Goal: Task Accomplishment & Management: Manage account settings

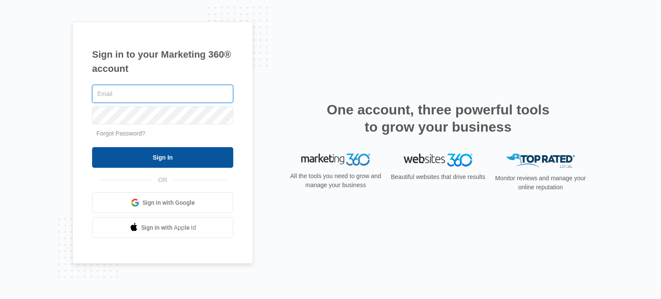
type input "[EMAIL_ADDRESS][DOMAIN_NAME]"
click at [180, 156] on input "Sign In" at bounding box center [162, 157] width 141 height 21
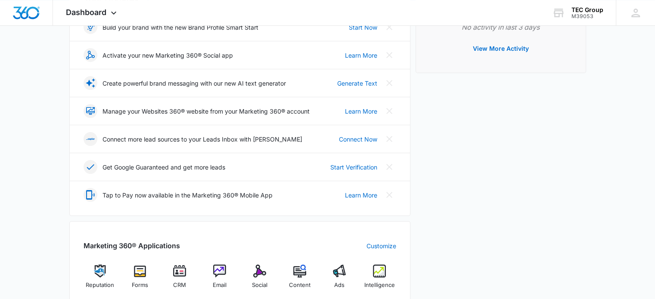
scroll to position [172, 0]
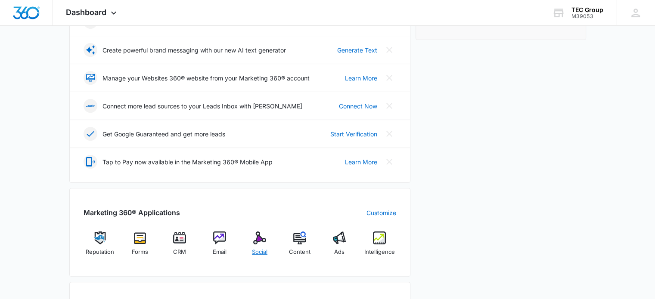
click at [253, 237] on img at bounding box center [259, 238] width 13 height 13
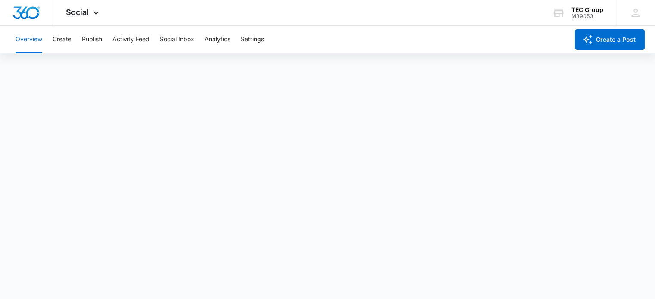
scroll to position [2, 0]
click at [86, 41] on button "Publish" at bounding box center [92, 40] width 20 height 28
click at [64, 43] on button "Create" at bounding box center [62, 40] width 19 height 28
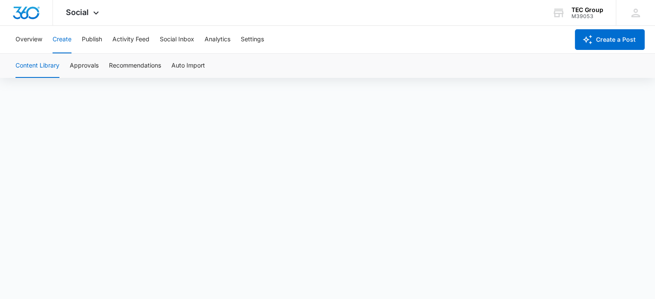
scroll to position [6, 0]
click at [100, 32] on button "Publish" at bounding box center [92, 40] width 20 height 28
click at [30, 10] on img "Dashboard" at bounding box center [26, 12] width 28 height 13
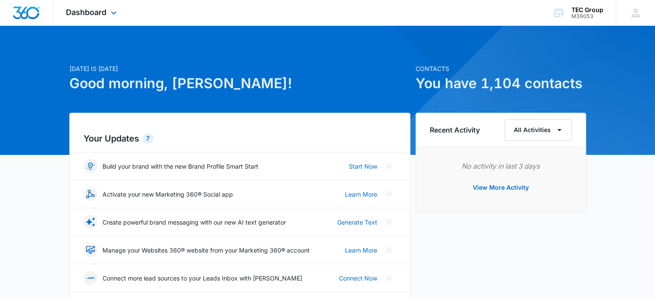
click at [30, 12] on img "Dashboard" at bounding box center [26, 12] width 28 height 13
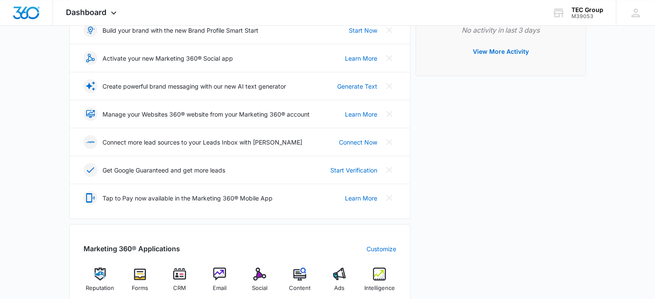
scroll to position [215, 0]
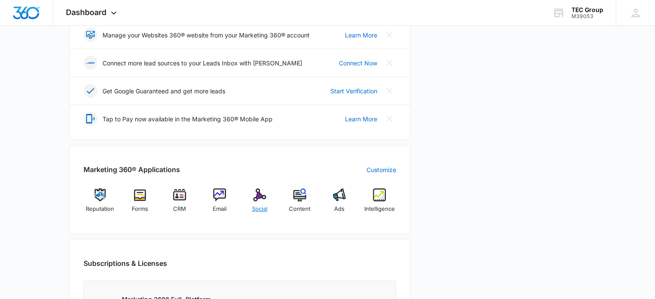
click at [265, 199] on img at bounding box center [259, 195] width 13 height 13
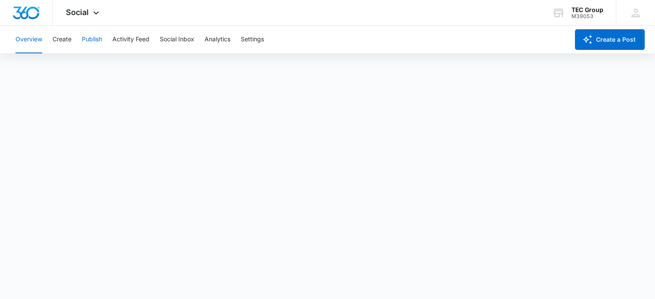
click at [88, 40] on button "Publish" at bounding box center [92, 40] width 20 height 28
click at [54, 40] on button "Create" at bounding box center [62, 40] width 19 height 28
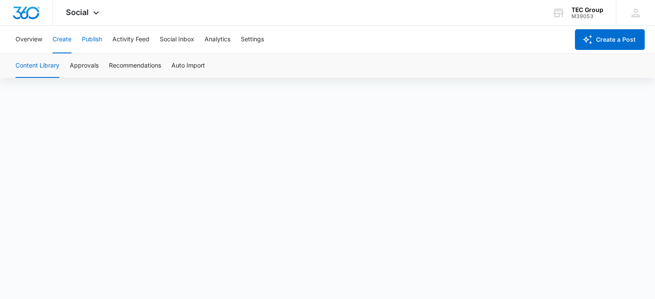
click at [100, 37] on button "Publish" at bounding box center [92, 40] width 20 height 28
click at [580, 9] on div "TEC Group" at bounding box center [587, 9] width 32 height 7
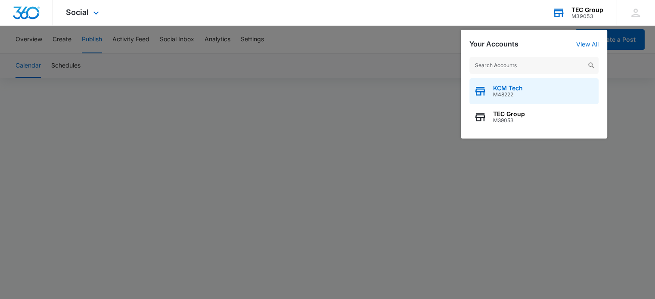
click at [507, 93] on span "M48222" at bounding box center [508, 95] width 30 height 6
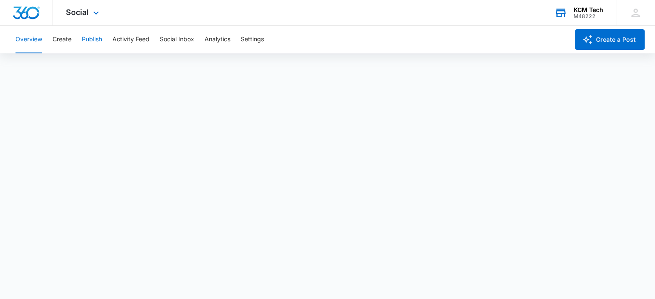
click at [100, 36] on button "Publish" at bounding box center [92, 40] width 20 height 28
click at [53, 36] on button "Create" at bounding box center [62, 40] width 19 height 28
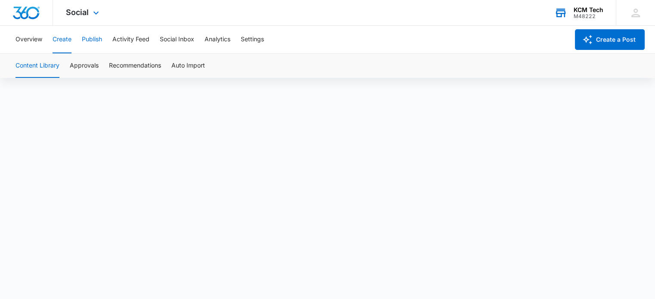
click at [86, 39] on button "Publish" at bounding box center [92, 40] width 20 height 28
click at [584, 13] on div "M48222" at bounding box center [589, 16] width 30 height 6
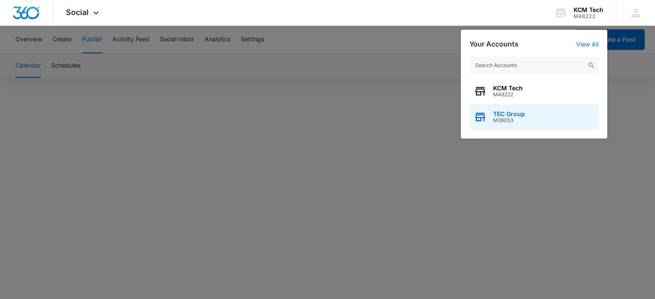
click at [512, 112] on span "TEC Group" at bounding box center [509, 114] width 32 height 7
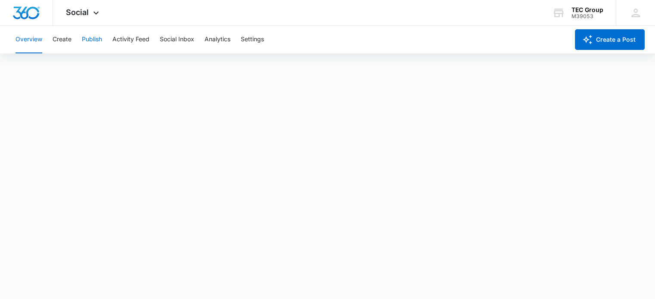
click at [89, 40] on button "Publish" at bounding box center [92, 40] width 20 height 28
click at [572, 20] on div "TEC Group M39053 Your Accounts View All" at bounding box center [577, 12] width 77 height 25
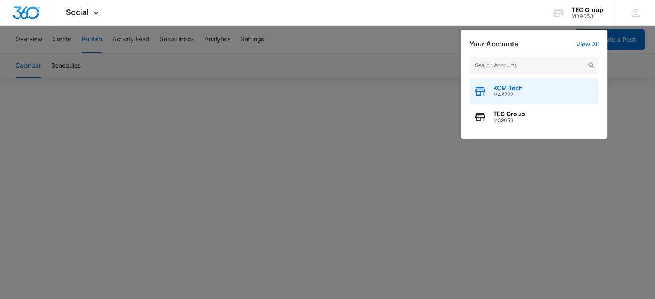
click at [515, 96] on span "M48222" at bounding box center [508, 95] width 30 height 6
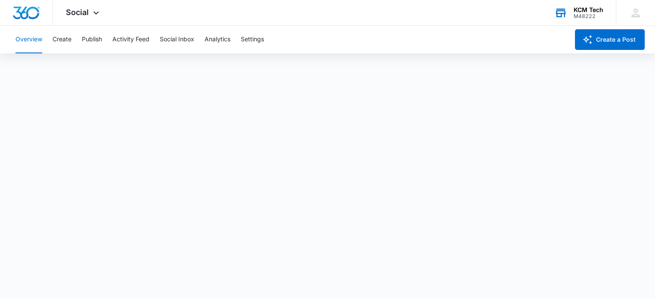
click at [579, 10] on div "KCM Tech" at bounding box center [589, 9] width 30 height 7
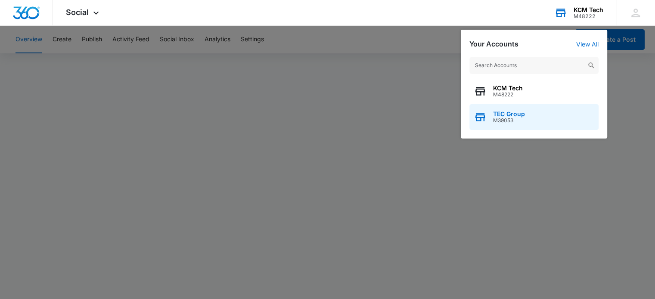
click at [521, 112] on span "TEC Group" at bounding box center [509, 114] width 32 height 7
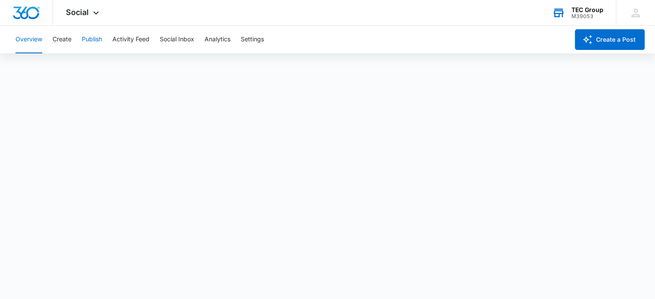
click at [95, 42] on button "Publish" at bounding box center [92, 40] width 20 height 28
click at [586, 10] on div "TEC Group" at bounding box center [587, 9] width 32 height 7
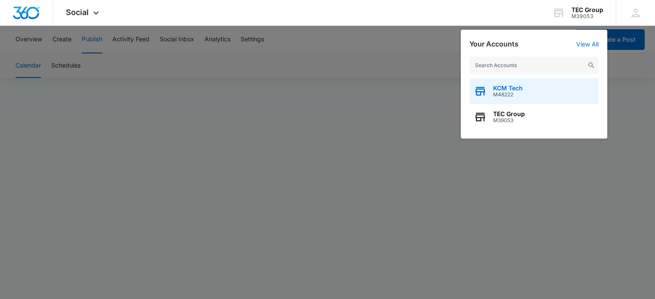
click at [509, 97] on span "M48222" at bounding box center [508, 95] width 30 height 6
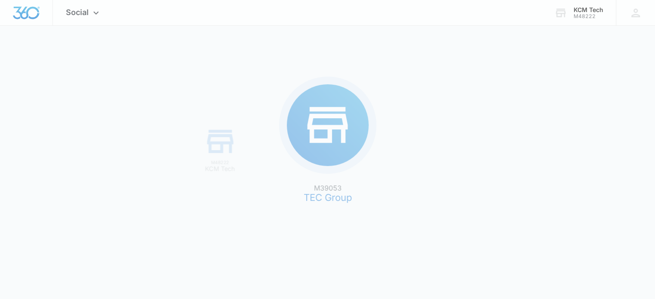
scroll to position [0, 0]
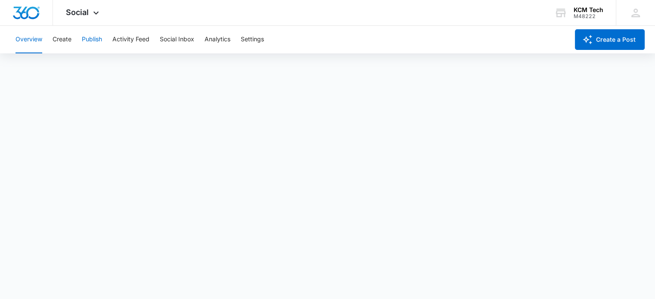
click at [93, 41] on button "Publish" at bounding box center [92, 40] width 20 height 28
